Goal: Information Seeking & Learning: Learn about a topic

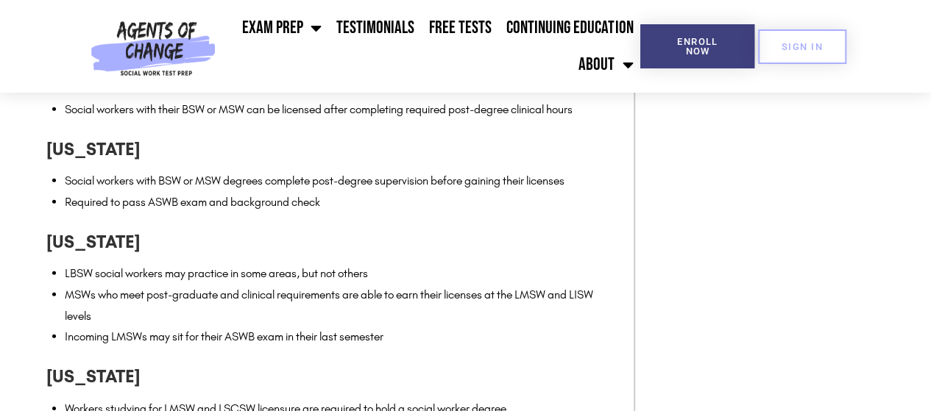
scroll to position [2354, 0]
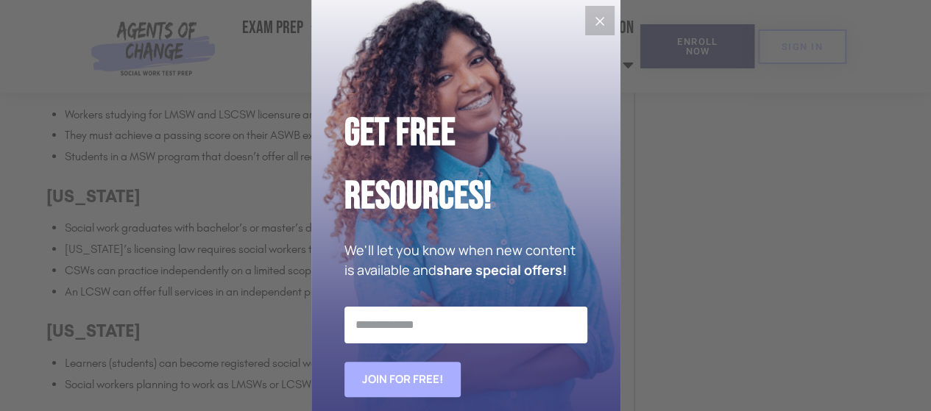
click at [591, 24] on icon "Close" at bounding box center [600, 22] width 18 height 18
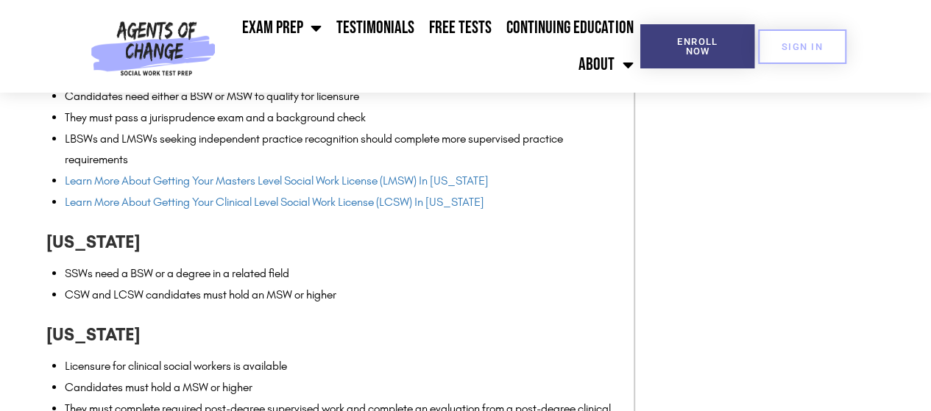
scroll to position [5370, 0]
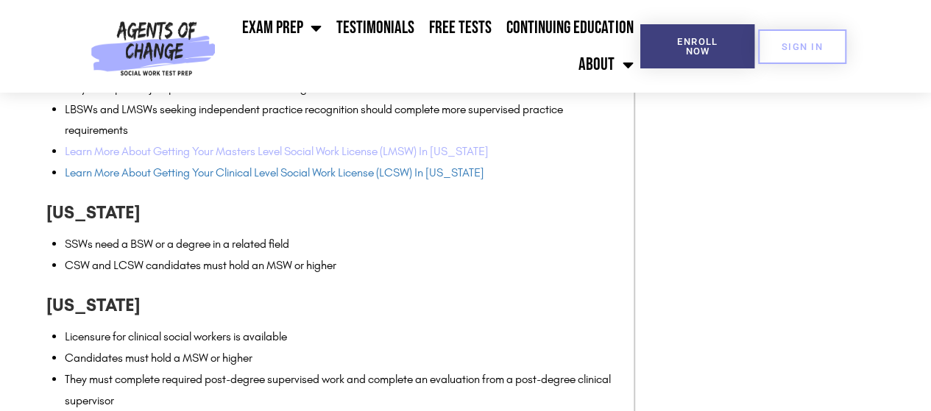
click at [352, 158] on link "Learn More About Getting Your Masters Level Social Work License (LMSW) In [US_S…" at bounding box center [277, 151] width 424 height 14
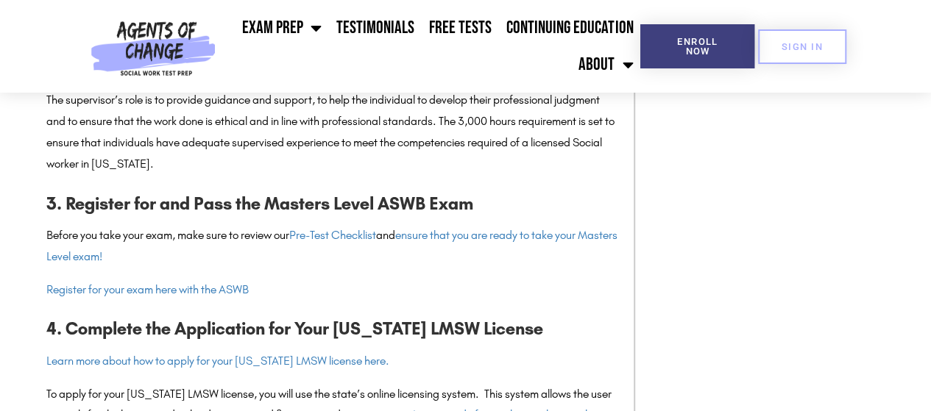
scroll to position [1692, 0]
